Goal: Find contact information: Find contact information

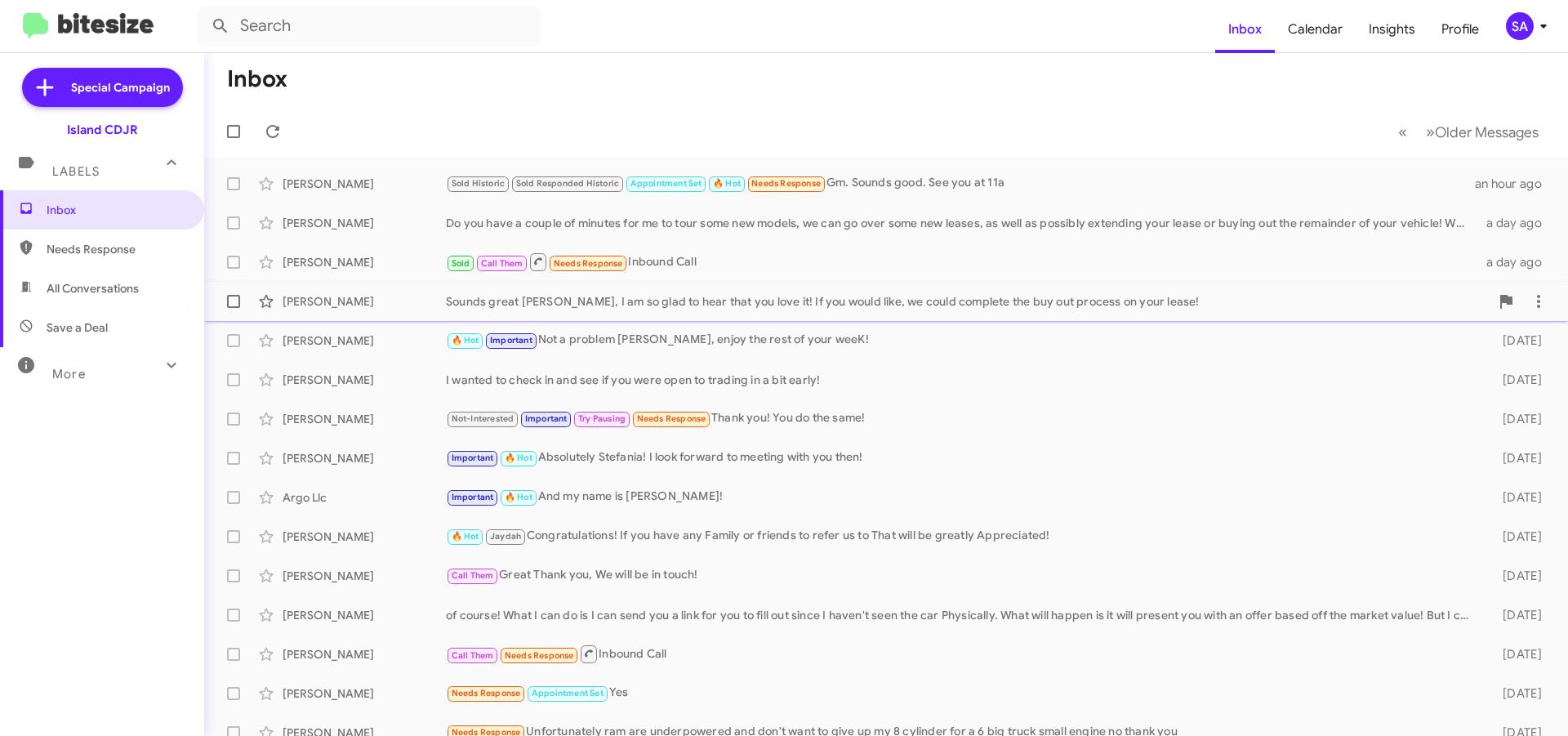
click at [1176, 306] on div "Sounds great [PERSON_NAME], I am so glad to hear that you love it! If you would…" at bounding box center [968, 302] width 1044 height 16
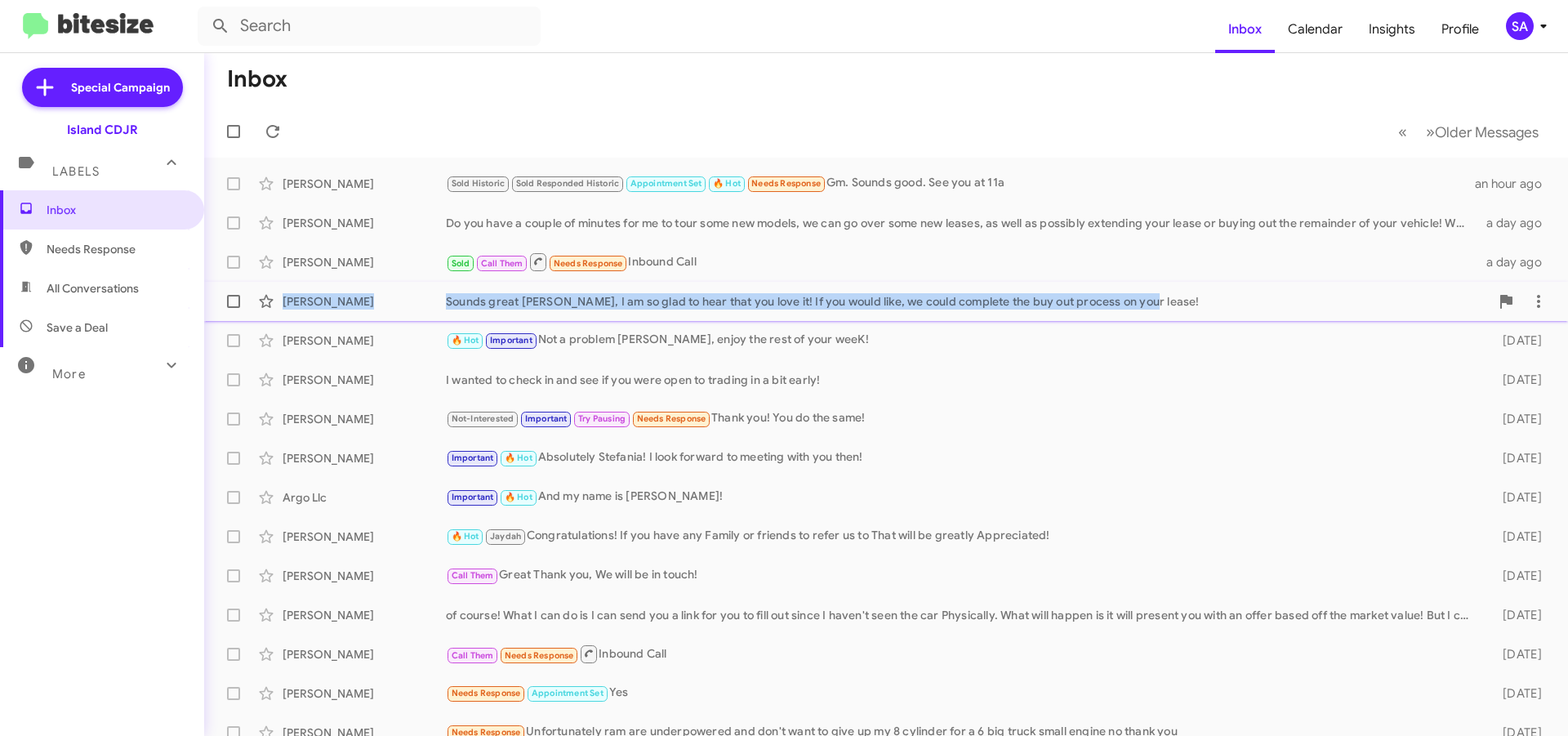
click at [1176, 306] on div "Sounds great [PERSON_NAME], I am so glad to hear that you love it! If you would…" at bounding box center [968, 302] width 1044 height 16
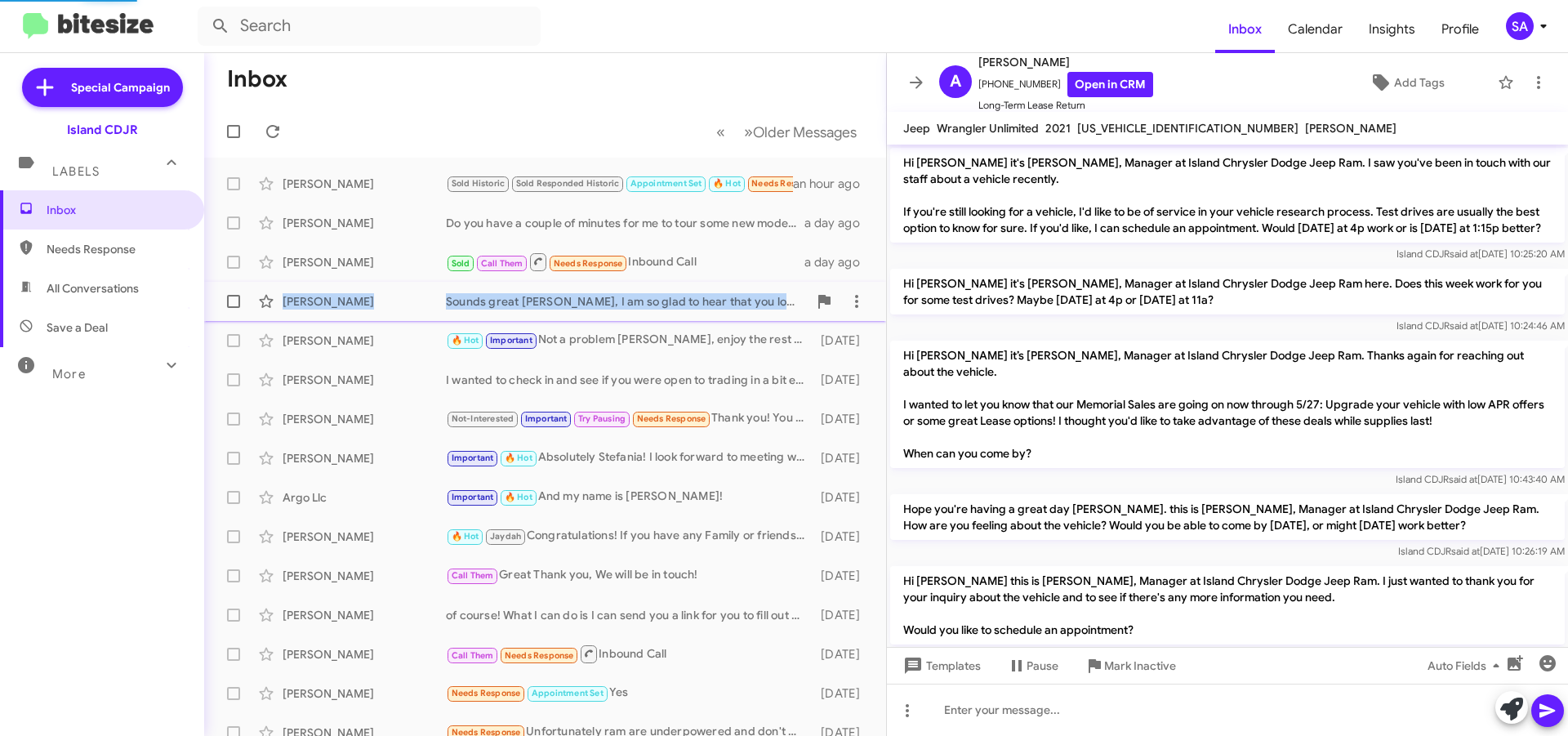
scroll to position [1523, 0]
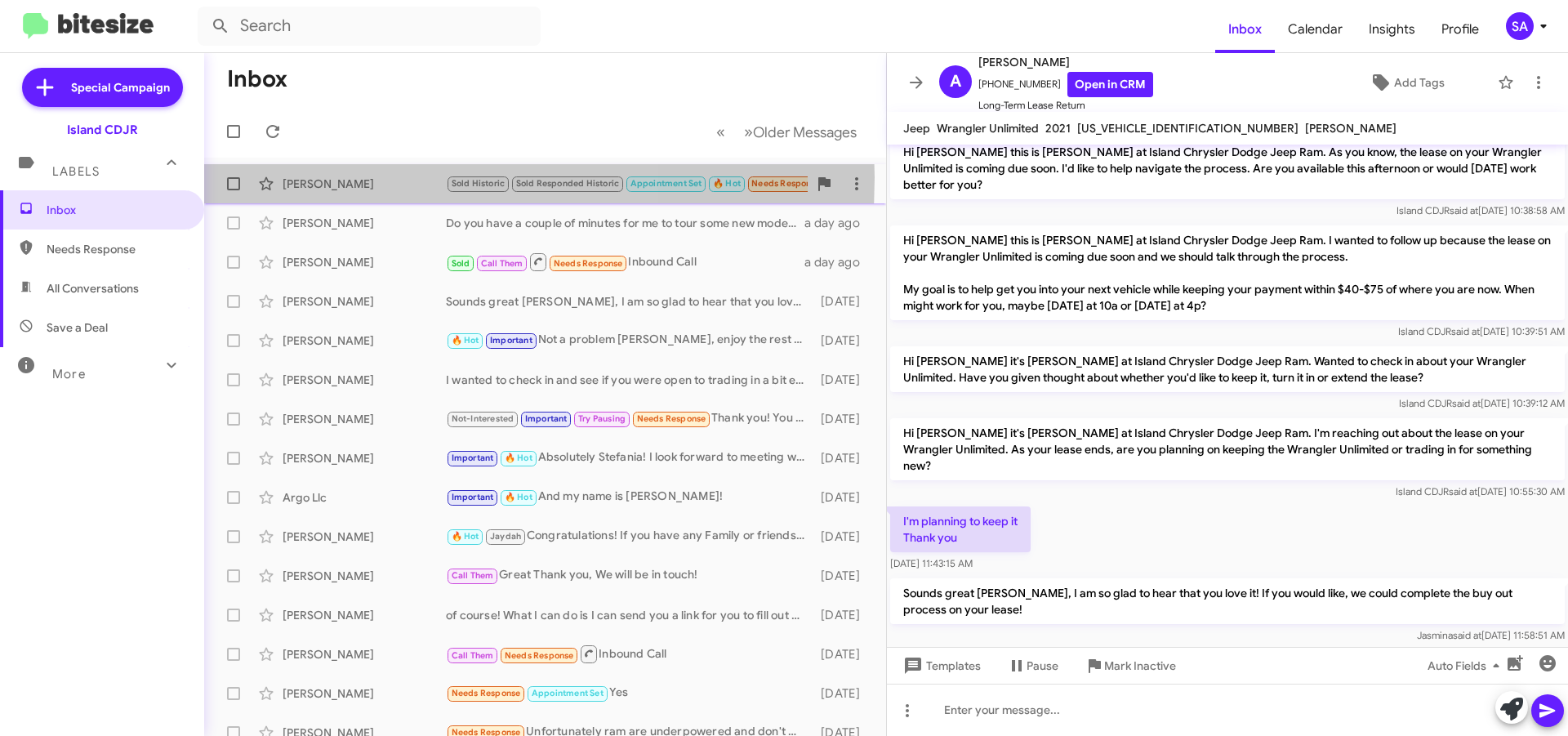
click at [351, 177] on div "[PERSON_NAME]" at bounding box center [364, 184] width 163 height 16
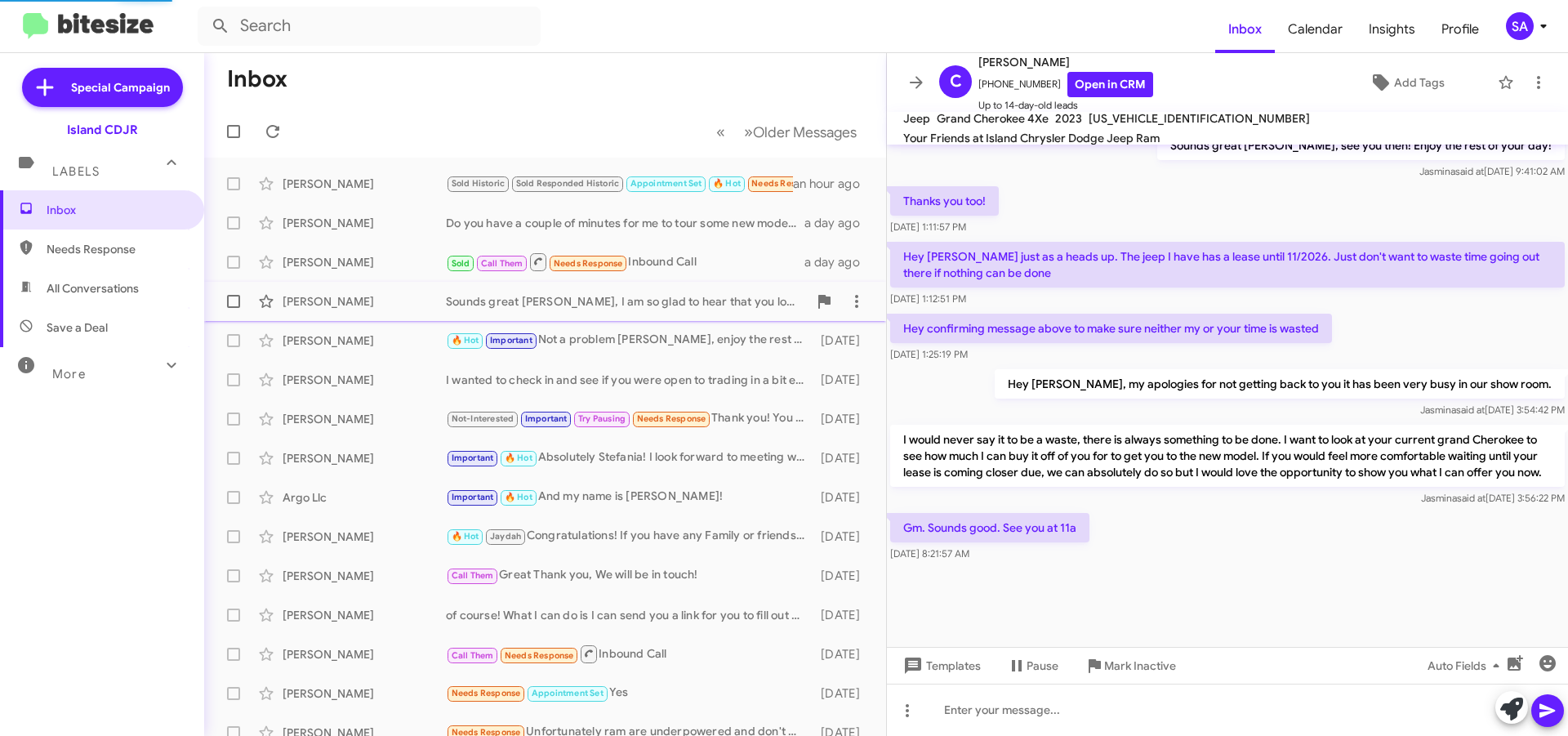
scroll to position [812, 0]
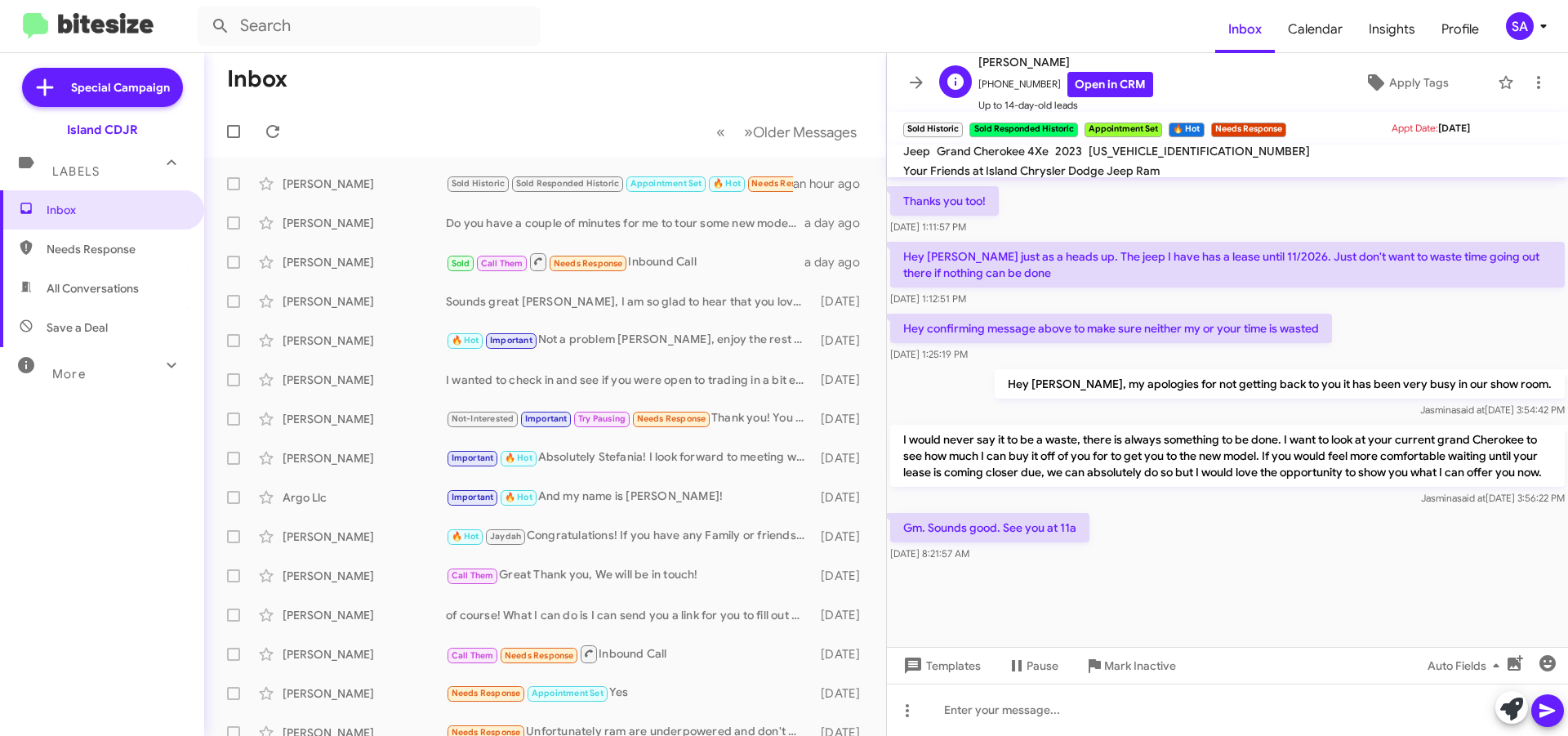
click at [1016, 82] on span "[PHONE_NUMBER] Open in CRM" at bounding box center [1066, 85] width 175 height 25
copy span "[PHONE_NUMBER]"
